Goal: Task Accomplishment & Management: Use online tool/utility

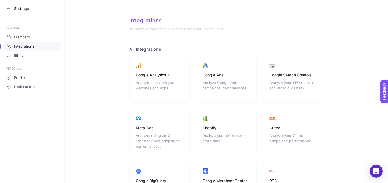
click at [7, 9] on icon at bounding box center [8, 8] width 4 height 4
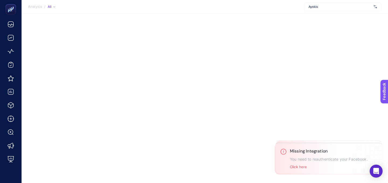
click at [341, 6] on span "Ayokis" at bounding box center [340, 7] width 63 height 4
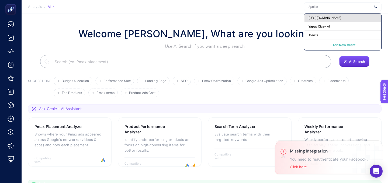
click at [335, 17] on span "[URL][DOMAIN_NAME]" at bounding box center [325, 18] width 33 height 4
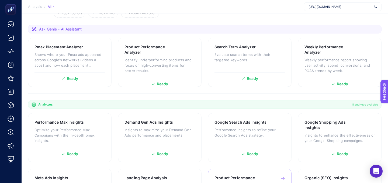
scroll to position [30, 0]
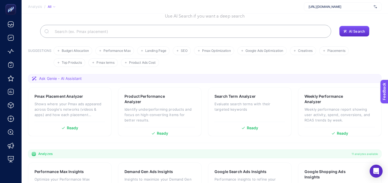
click at [324, 7] on span "[URL][DOMAIN_NAME]" at bounding box center [340, 7] width 63 height 4
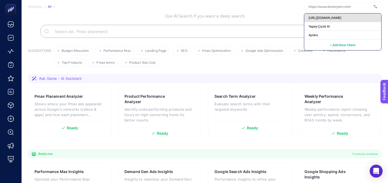
click at [330, 19] on span "[URL][DOMAIN_NAME]" at bounding box center [325, 18] width 33 height 4
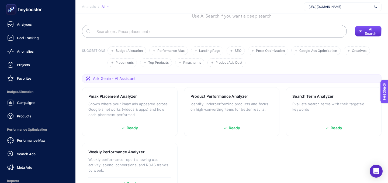
click at [28, 7] on icon at bounding box center [23, 9] width 39 height 11
click at [28, 21] on link "Analyses" at bounding box center [37, 24] width 67 height 11
click at [9, 27] on icon at bounding box center [10, 24] width 5 height 5
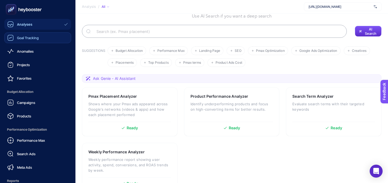
click at [27, 39] on span "Goal Tracking" at bounding box center [28, 38] width 22 height 4
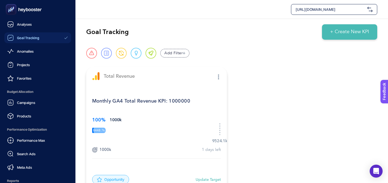
click at [9, 30] on ul "Analyses Goal Tracking Anomalies Projects Favorites Budget Allocation Campaigns…" at bounding box center [37, 108] width 67 height 178
click at [12, 26] on icon at bounding box center [10, 24] width 6 height 6
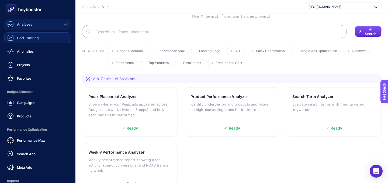
scroll to position [30, 0]
click at [23, 9] on icon at bounding box center [23, 9] width 39 height 11
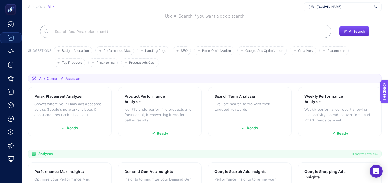
click at [336, 6] on span "[URL][DOMAIN_NAME]" at bounding box center [340, 7] width 63 height 4
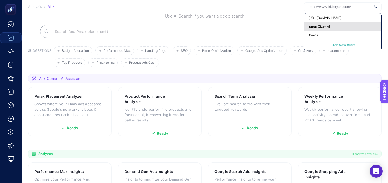
click at [326, 26] on span "Yapay Çiçek Al" at bounding box center [319, 26] width 21 height 4
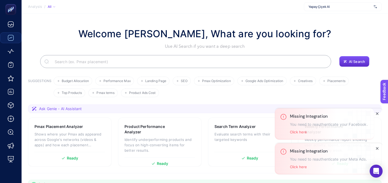
click at [300, 164] on div "Missing Integration You need to reauthenticate your Meta Ads. Click here" at bounding box center [328, 158] width 77 height 20
click at [299, 169] on div "Missing Integration You need to reauthenticate your Meta Ads. Click here" at bounding box center [324, 158] width 99 height 31
click at [298, 168] on button "Click here" at bounding box center [298, 166] width 17 height 4
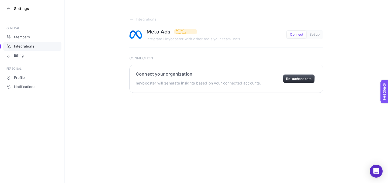
click at [304, 80] on button "Re-authenticate" at bounding box center [299, 78] width 32 height 9
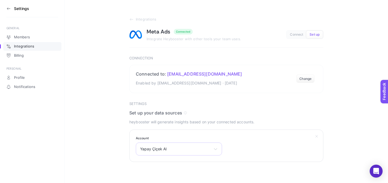
click at [176, 152] on div "Yapay Çiçek Al Tuluad Reklam 339910149425752 Solar Çatı Business R.Hesabı [PERS…" at bounding box center [179, 148] width 86 height 13
click at [173, 158] on input "text" at bounding box center [179, 161] width 86 height 11
type input "ikiz"
click at [163, 174] on span "İkizler Yem - Meta Ads" at bounding box center [160, 172] width 40 height 4
click at [239, 155] on section "Account İkizler Yem - Meta Ads Tuluad Reklam 339910149425752 Solar Çatı Busines…" at bounding box center [226, 145] width 194 height 32
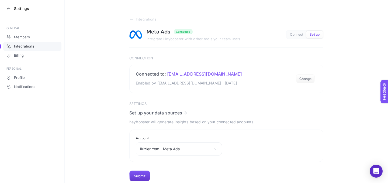
click at [145, 175] on button "Submit" at bounding box center [139, 175] width 21 height 11
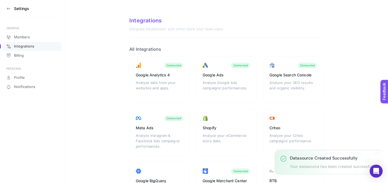
click at [8, 9] on icon at bounding box center [8, 8] width 4 height 4
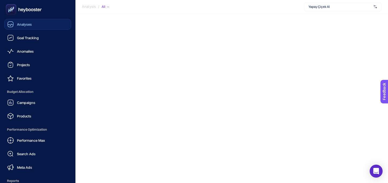
click at [19, 25] on span "Analyses" at bounding box center [24, 24] width 15 height 4
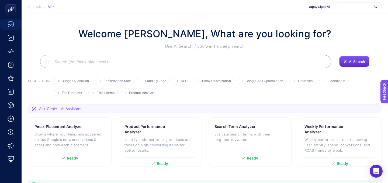
click at [38, 7] on span "Analysis" at bounding box center [35, 7] width 14 height 4
click at [327, 5] on span "Yapay Çiçek Al" at bounding box center [340, 7] width 63 height 4
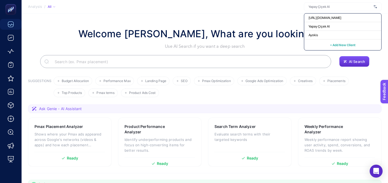
click at [287, 27] on h1 "Welcome [PERSON_NAME], What are you looking for?" at bounding box center [204, 33] width 253 height 15
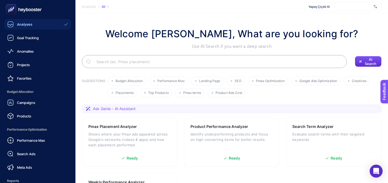
click at [16, 20] on link "Analyses" at bounding box center [37, 24] width 67 height 11
click at [17, 24] on div "Analyses" at bounding box center [19, 24] width 25 height 6
click at [20, 10] on icon at bounding box center [23, 9] width 39 height 11
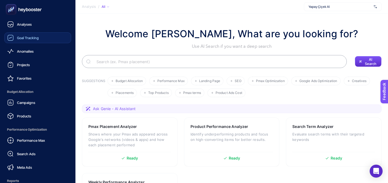
click at [35, 39] on span "Goal Tracking" at bounding box center [28, 38] width 22 height 4
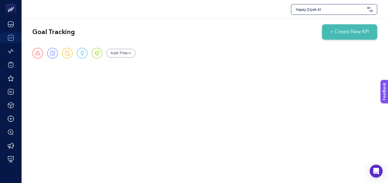
click at [301, 8] on span "Yapay Çiçek Al" at bounding box center [331, 9] width 70 height 5
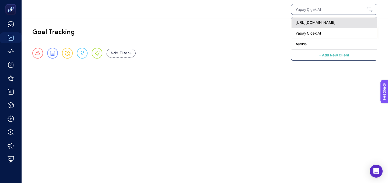
click at [318, 22] on span "[URL][DOMAIN_NAME]" at bounding box center [316, 22] width 40 height 5
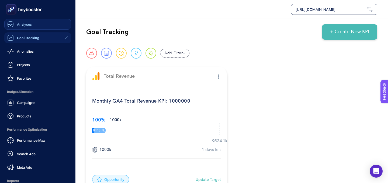
click at [10, 25] on icon at bounding box center [10, 25] width 5 height 2
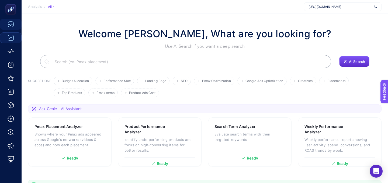
click at [37, 7] on span "Analysis" at bounding box center [35, 7] width 14 height 4
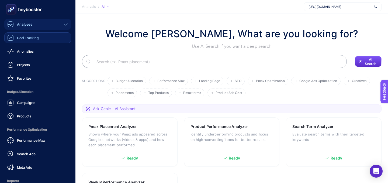
click at [23, 39] on span "Goal Tracking" at bounding box center [28, 38] width 22 height 4
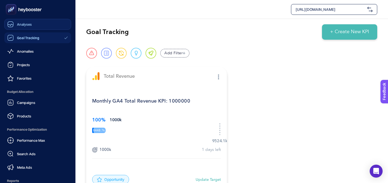
click at [24, 29] on link "Analyses" at bounding box center [37, 24] width 67 height 11
